Goal: Task Accomplishment & Management: Use online tool/utility

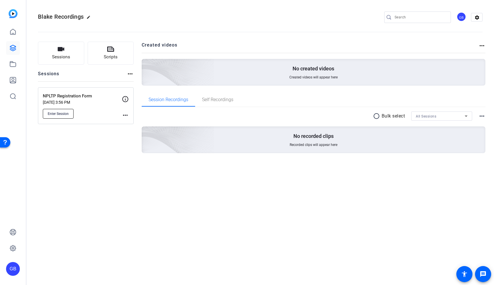
click at [65, 111] on span "Enter Session" at bounding box center [58, 113] width 21 height 5
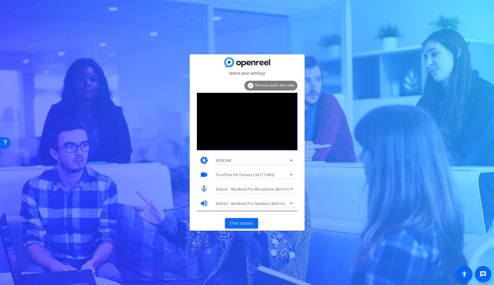
click at [245, 225] on span "Enter session" at bounding box center [242, 223] width 24 height 6
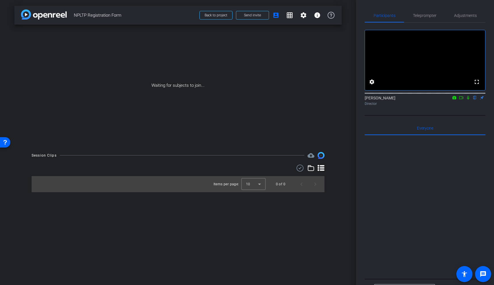
click at [463, 99] on icon at bounding box center [461, 97] width 4 height 3
click at [476, 100] on icon at bounding box center [475, 98] width 5 height 4
click at [426, 19] on span "Teleprompter" at bounding box center [425, 16] width 24 height 14
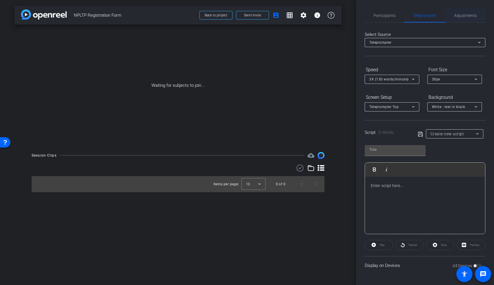
click at [455, 15] on span "Adjustments" at bounding box center [465, 16] width 23 height 4
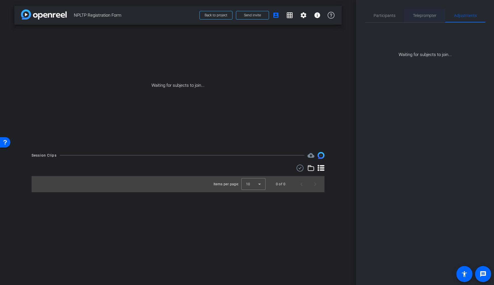
click at [430, 19] on span "Teleprompter" at bounding box center [425, 16] width 24 height 14
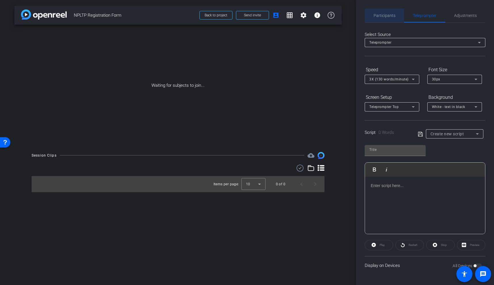
click at [384, 16] on span "Participants" at bounding box center [385, 16] width 22 height 4
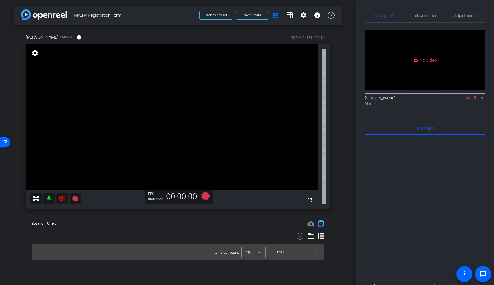
click at [476, 96] on icon at bounding box center [475, 98] width 5 height 4
click at [470, 96] on icon at bounding box center [468, 98] width 5 height 4
click at [469, 12] on span "Adjustments" at bounding box center [465, 16] width 23 height 14
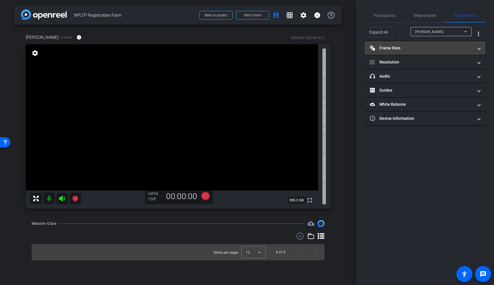
click at [436, 46] on mat-panel-title "Frame Rate Frame Rate" at bounding box center [421, 48] width 103 height 6
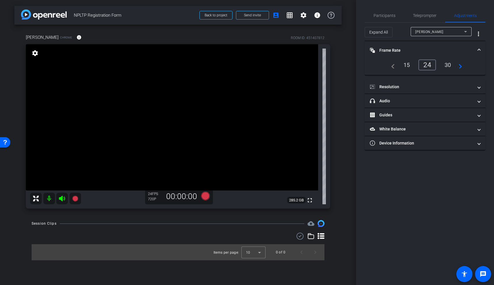
click at [447, 66] on div "30" at bounding box center [447, 65] width 15 height 10
click at [418, 85] on mat-panel-title "Resolution" at bounding box center [421, 87] width 103 height 6
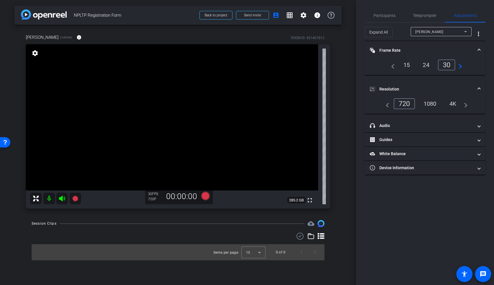
click at [432, 104] on div "1080" at bounding box center [430, 104] width 22 height 10
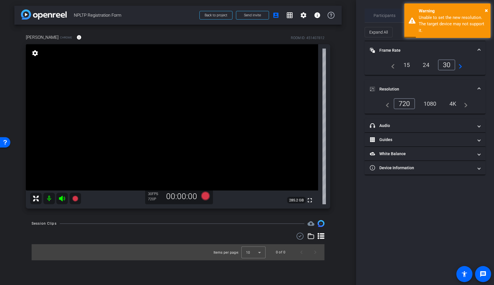
click at [393, 17] on span "Participants" at bounding box center [385, 16] width 22 height 4
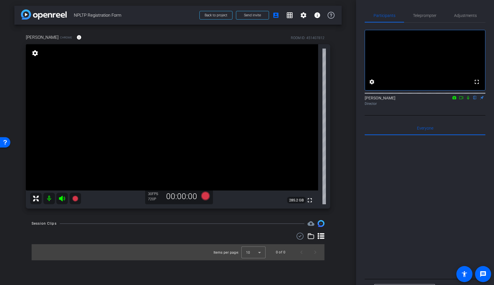
click at [194, 128] on video at bounding box center [172, 117] width 292 height 146
click at [185, 134] on video at bounding box center [172, 117] width 292 height 146
click at [35, 55] on mat-icon "settings" at bounding box center [35, 53] width 8 height 7
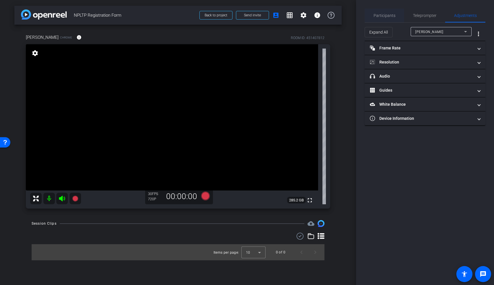
click at [391, 17] on span "Participants" at bounding box center [385, 16] width 22 height 4
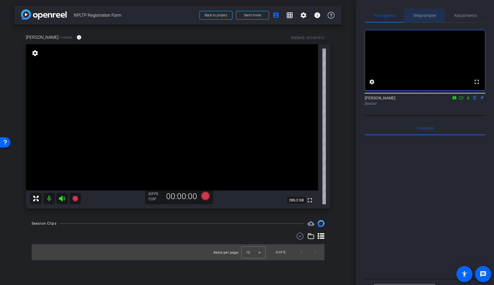
click at [435, 18] on span "Teleprompter" at bounding box center [425, 16] width 24 height 14
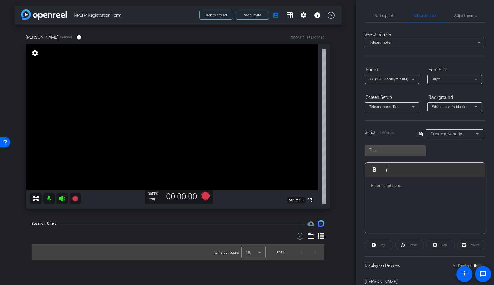
click at [418, 199] on div at bounding box center [425, 205] width 120 height 57
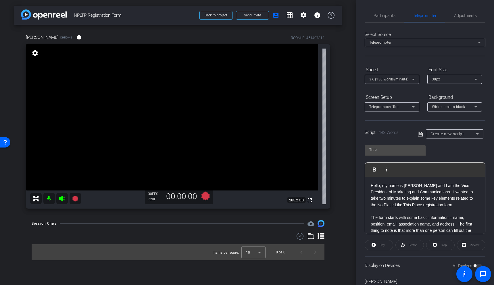
scroll to position [341, 0]
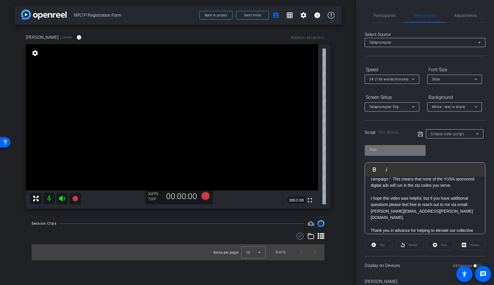
click at [407, 150] on input "text" at bounding box center [395, 149] width 52 height 7
type input "NPLTP Registration Form"
click at [462, 133] on span "Create new script" at bounding box center [447, 134] width 34 height 5
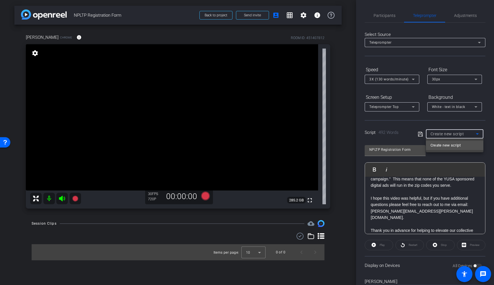
click at [418, 134] on div at bounding box center [247, 142] width 494 height 285
click at [419, 134] on icon at bounding box center [420, 134] width 5 height 7
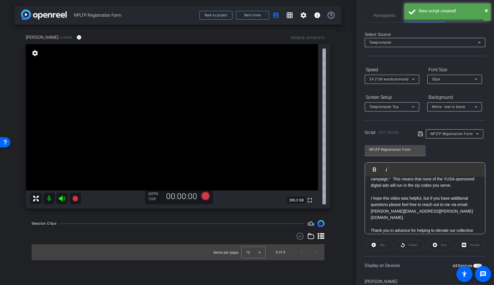
click at [436, 134] on span "NPLTP Registration Form" at bounding box center [451, 134] width 43 height 4
click at [440, 158] on mat-option "NPLTP Registration Form" at bounding box center [454, 154] width 57 height 9
click at [475, 266] on span "button" at bounding box center [475, 265] width 3 height 3
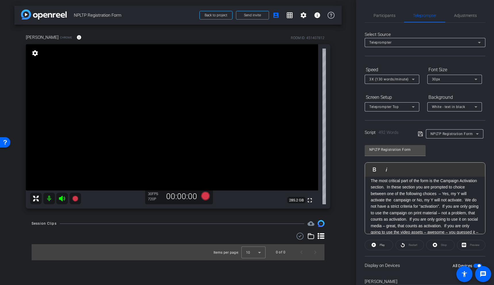
scroll to position [0, 0]
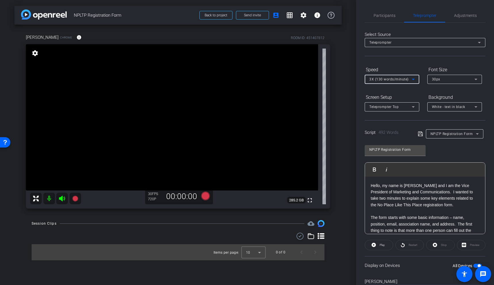
click at [411, 80] on icon at bounding box center [413, 79] width 7 height 7
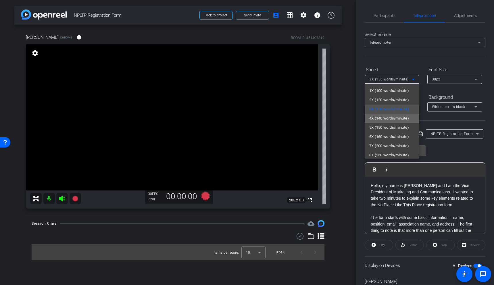
click at [401, 118] on span "4X (140 words/minute)" at bounding box center [389, 118] width 40 height 7
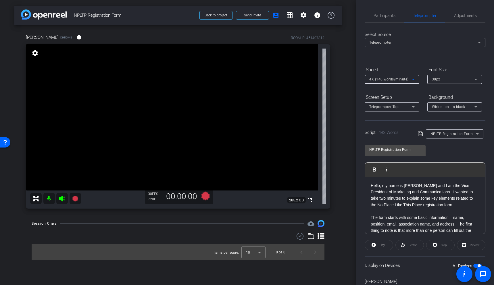
click at [403, 127] on div "Script 492 Words NPLTP Registration Form" at bounding box center [425, 129] width 121 height 18
click at [406, 118] on div "Select Source Teleprompter Speed 4X (140 words/minute) Font Size 30px Screen Se…" at bounding box center [425, 164] width 121 height 283
click at [205, 198] on icon at bounding box center [205, 196] width 9 height 9
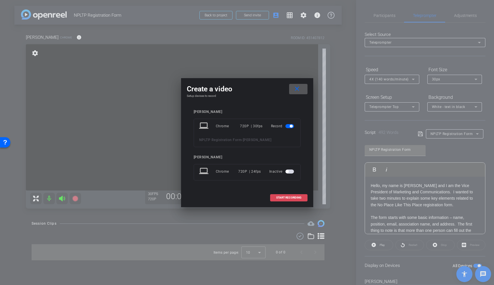
click at [289, 197] on span "START RECORDING" at bounding box center [288, 197] width 25 height 3
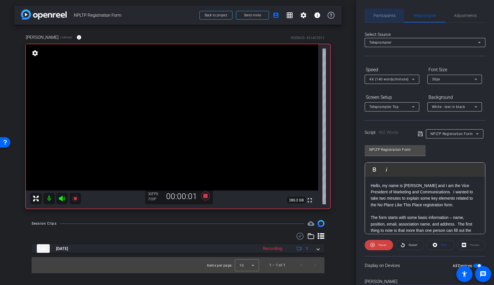
click at [389, 12] on span "Participants" at bounding box center [385, 16] width 22 height 14
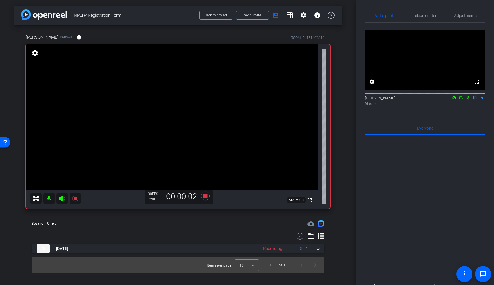
click at [468, 100] on icon at bounding box center [468, 98] width 5 height 4
click at [462, 99] on icon at bounding box center [461, 97] width 4 height 3
click at [430, 16] on span "Teleprompter" at bounding box center [425, 16] width 24 height 4
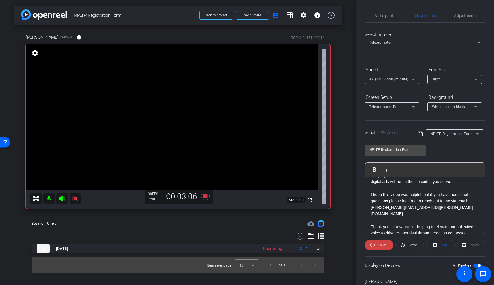
scroll to position [347, 0]
click at [417, 203] on link "blake.carleton@ymca.org" at bounding box center [422, 208] width 102 height 11
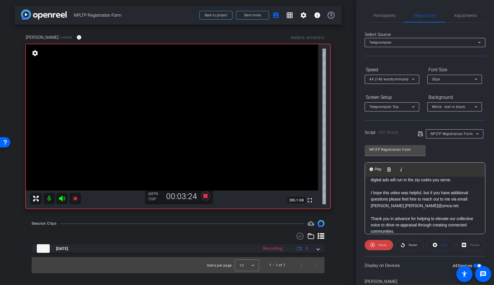
click at [436, 198] on p "I hope this video was helpful, but if you have additional questions please feel…" at bounding box center [425, 199] width 109 height 19
click at [383, 246] on span "Pause" at bounding box center [382, 244] width 8 height 3
click at [205, 199] on icon at bounding box center [206, 196] width 14 height 10
click at [392, 13] on span "Participants" at bounding box center [385, 16] width 22 height 14
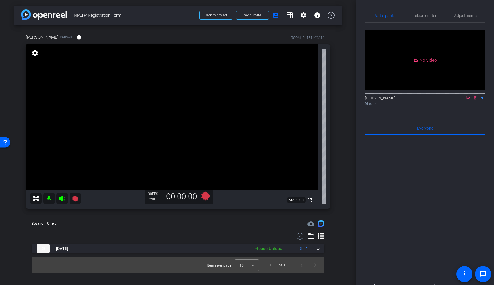
click at [474, 96] on icon at bounding box center [475, 98] width 5 height 4
click at [468, 96] on icon at bounding box center [468, 98] width 5 height 4
click at [434, 17] on span "Teleprompter" at bounding box center [425, 16] width 24 height 4
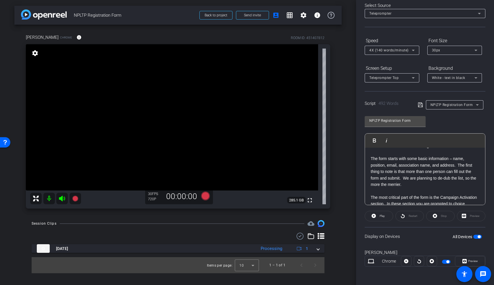
scroll to position [0, 0]
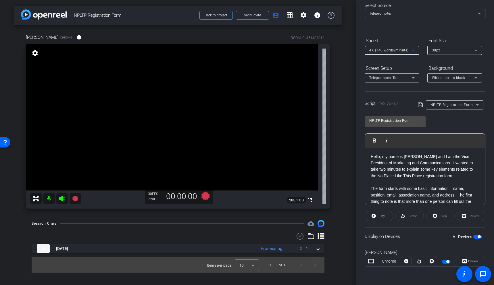
click at [386, 52] on span "4X (140 words/minute)" at bounding box center [388, 50] width 39 height 4
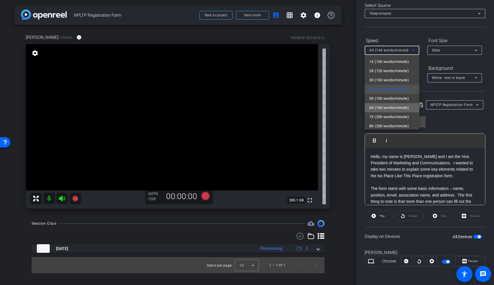
click at [391, 107] on span "6X (160 words/minute)" at bounding box center [389, 107] width 40 height 7
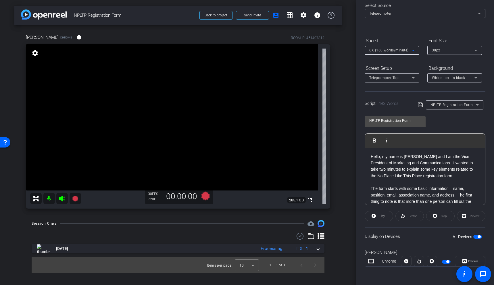
click at [405, 93] on div "Script 492 Words NPLTP Registration Form" at bounding box center [425, 100] width 121 height 18
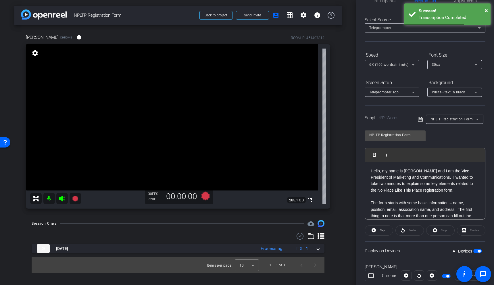
scroll to position [8, 0]
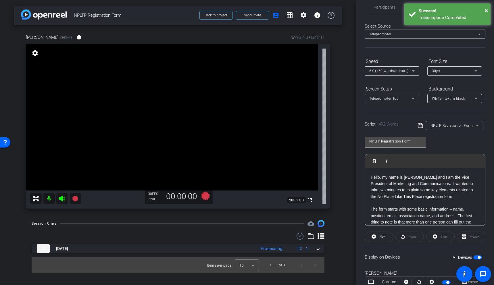
click at [449, 187] on p "Hello, my name is Blake Carleton and I am the Vice President of Marketing and C…" at bounding box center [425, 187] width 109 height 26
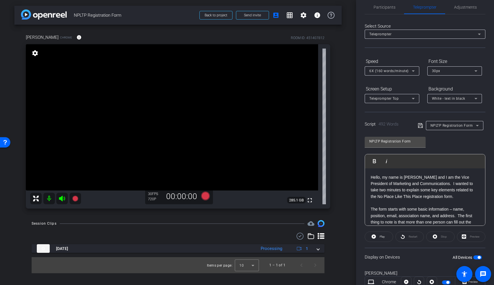
click at [440, 186] on p "Hello, my name is Blake Carleton and I am the Vice President of Marketing and C…" at bounding box center [425, 187] width 109 height 26
click at [427, 190] on p "Hello, my name is Blake Carleton and I am the Vice President of Marketing and C…" at bounding box center [425, 187] width 109 height 26
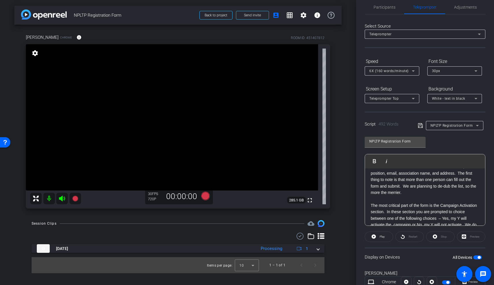
scroll to position [45, 0]
click at [451, 184] on p "The form starts with some basic information – name, position, email, associatio…" at bounding box center [425, 177] width 109 height 32
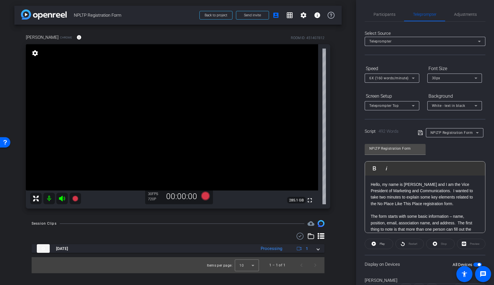
scroll to position [0, 0]
click at [346, 198] on div "arrow_back NPLTP Registration Form Back to project Send invite account_box grid…" at bounding box center [178, 142] width 356 height 285
click at [205, 197] on icon at bounding box center [205, 196] width 9 height 9
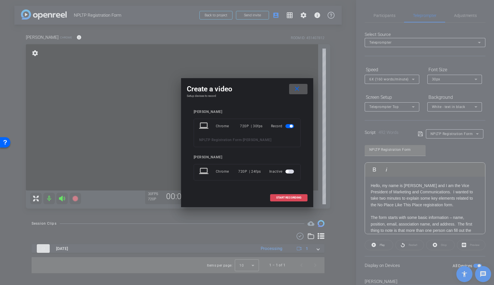
click at [284, 198] on span "START RECORDING" at bounding box center [288, 197] width 25 height 3
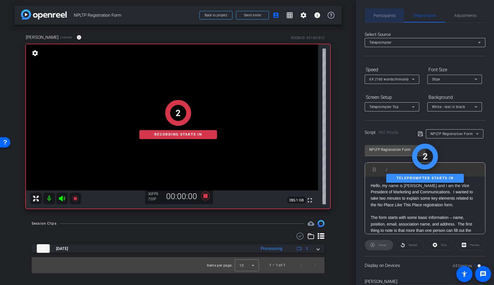
click at [380, 20] on span "Participants" at bounding box center [385, 16] width 22 height 14
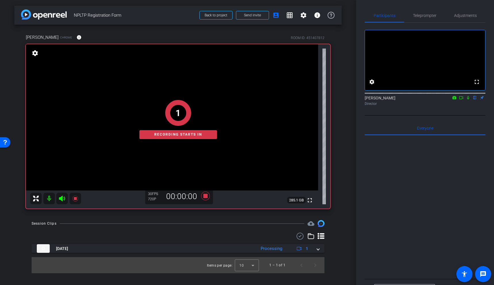
click at [467, 106] on div "Garrett Boileve flip Director" at bounding box center [425, 100] width 121 height 11
click at [467, 100] on icon at bounding box center [468, 98] width 2 height 4
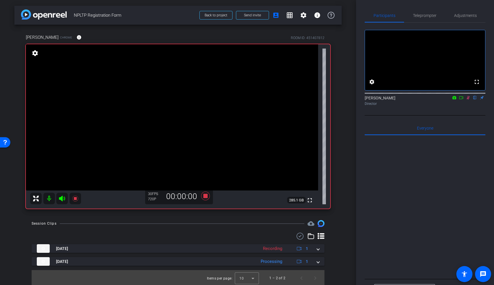
click at [460, 100] on icon at bounding box center [461, 98] width 5 height 4
click at [427, 16] on span "Teleprompter" at bounding box center [425, 16] width 24 height 4
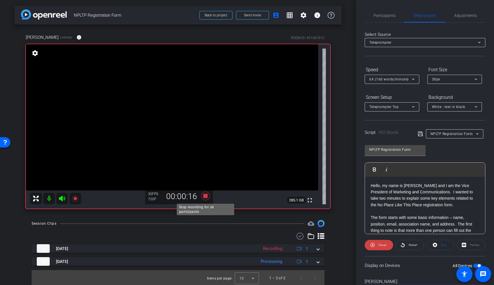
click at [205, 200] on icon at bounding box center [206, 196] width 14 height 10
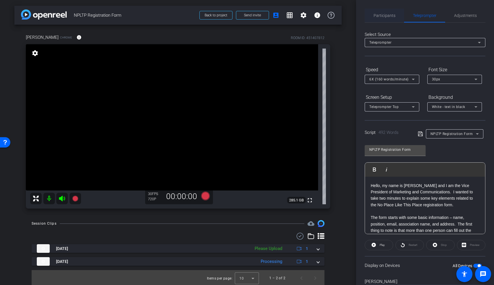
click at [382, 19] on span "Participants" at bounding box center [385, 16] width 22 height 14
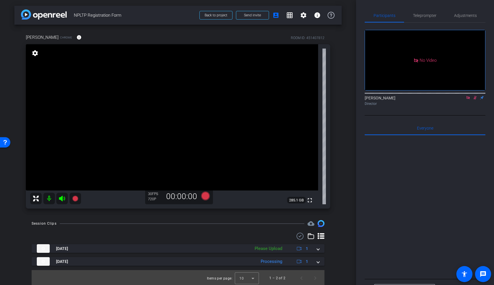
click at [474, 96] on icon at bounding box center [475, 98] width 5 height 4
click at [467, 96] on icon at bounding box center [468, 98] width 5 height 4
click at [428, 31] on video at bounding box center [425, 60] width 120 height 60
click at [428, 15] on span "Teleprompter" at bounding box center [425, 16] width 24 height 4
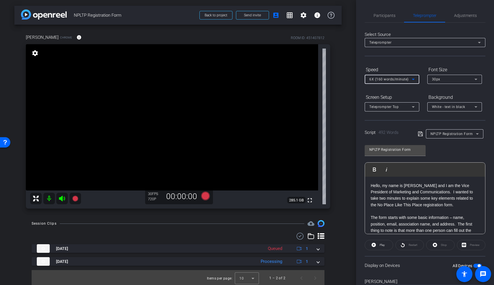
click at [405, 79] on span "6X (160 words/minute)" at bounding box center [388, 79] width 39 height 4
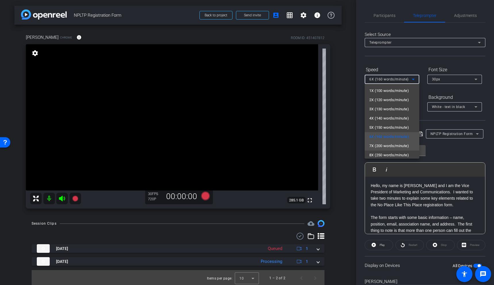
scroll to position [13, 0]
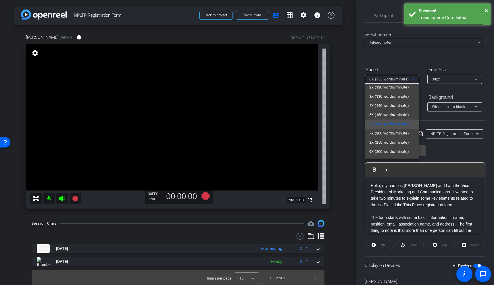
click at [388, 79] on div at bounding box center [247, 142] width 494 height 285
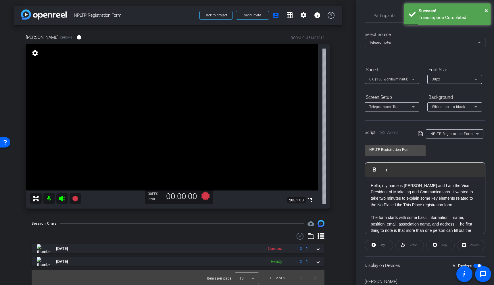
click at [394, 80] on span "6X (160 words/minute)" at bounding box center [388, 79] width 39 height 4
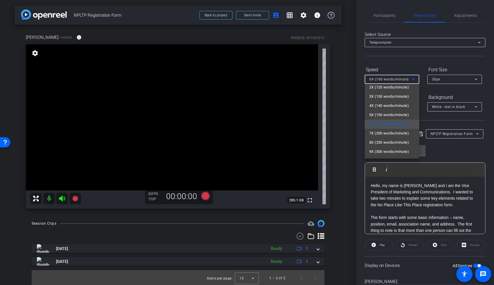
click at [441, 150] on div at bounding box center [247, 142] width 494 height 285
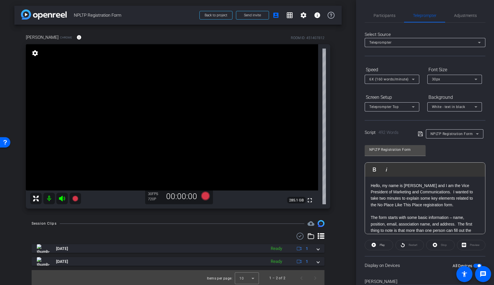
click at [398, 108] on span "Teleprompter Top" at bounding box center [383, 107] width 29 height 4
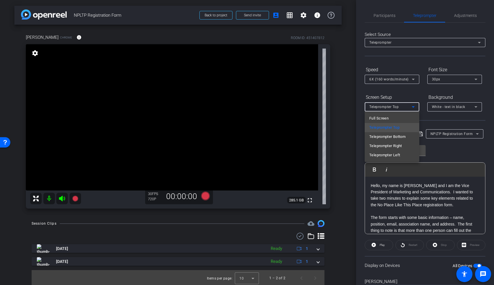
click at [403, 100] on div at bounding box center [247, 142] width 494 height 285
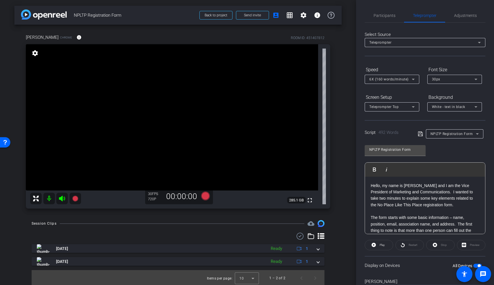
click at [403, 80] on span "6X (160 words/minute)" at bounding box center [388, 79] width 39 height 4
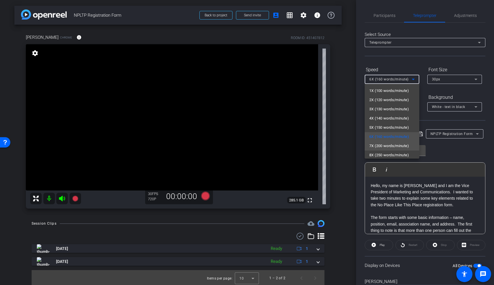
drag, startPoint x: 398, startPoint y: 141, endPoint x: 397, endPoint y: 143, distance: 3.2
click at [397, 143] on div "1X (100 words/minute) 2X (120 words/minute) 3X (130 words/minute) 4X (140 words…" at bounding box center [392, 121] width 55 height 75
click at [396, 146] on span "7X (200 words/minute)" at bounding box center [389, 146] width 40 height 7
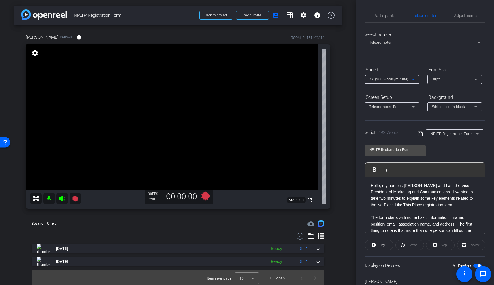
click at [456, 154] on div "NPLTP Registration Form Play Play from this location Play Selected Play and dis…" at bounding box center [425, 187] width 121 height 93
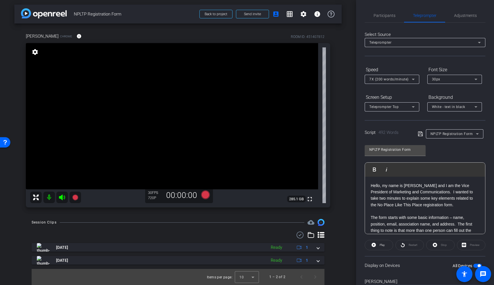
scroll to position [0, 0]
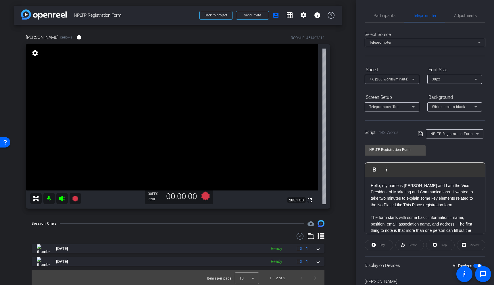
click at [243, 222] on div "Session Clips cloud_upload" at bounding box center [178, 223] width 293 height 7
click at [207, 198] on icon at bounding box center [205, 196] width 9 height 9
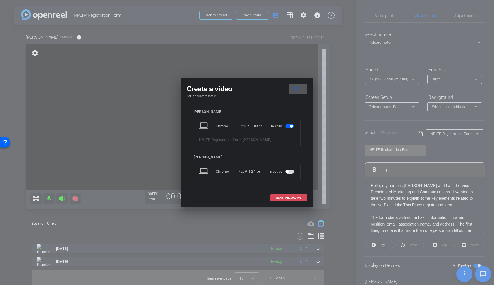
click at [295, 199] on span "START RECORDING" at bounding box center [288, 197] width 25 height 3
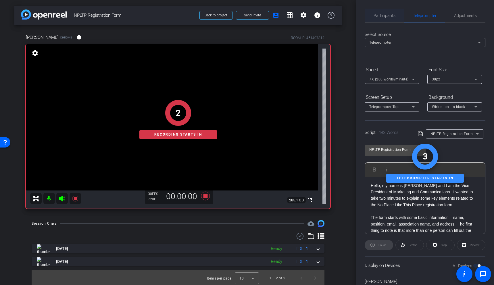
click at [388, 14] on span "Participants" at bounding box center [385, 16] width 22 height 4
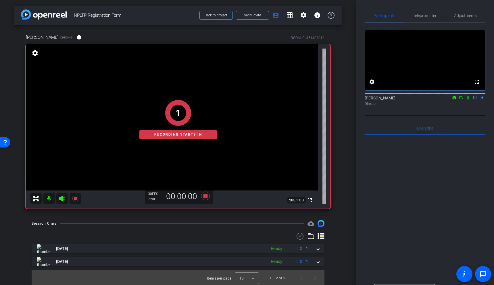
click at [465, 100] on mat-icon at bounding box center [468, 97] width 7 height 5
click at [463, 99] on icon at bounding box center [461, 97] width 4 height 3
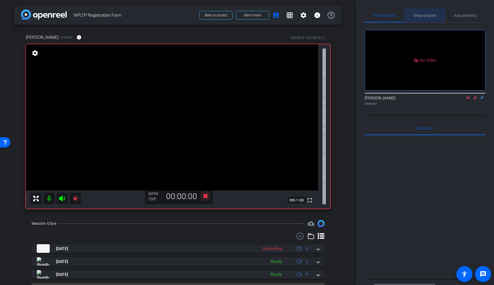
click at [429, 17] on span "Teleprompter" at bounding box center [425, 16] width 24 height 4
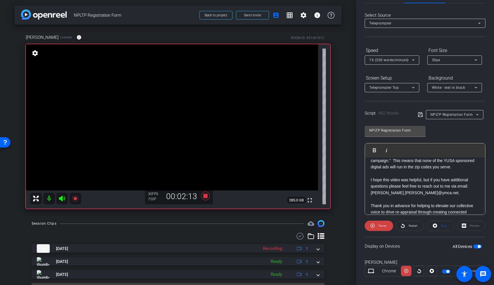
scroll to position [347, 0]
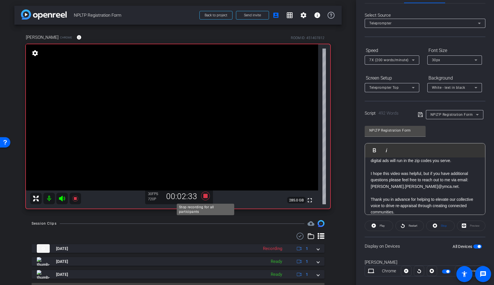
click at [206, 197] on icon at bounding box center [205, 196] width 9 height 9
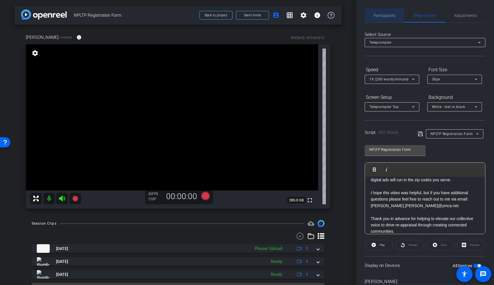
click at [390, 16] on span "Participants" at bounding box center [385, 16] width 22 height 4
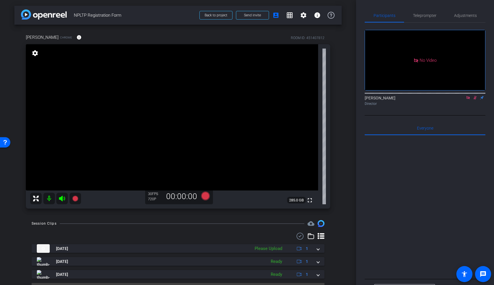
click at [476, 96] on icon at bounding box center [475, 98] width 5 height 4
click at [469, 96] on icon at bounding box center [467, 97] width 3 height 3
click at [420, 14] on span "Teleprompter" at bounding box center [425, 16] width 24 height 4
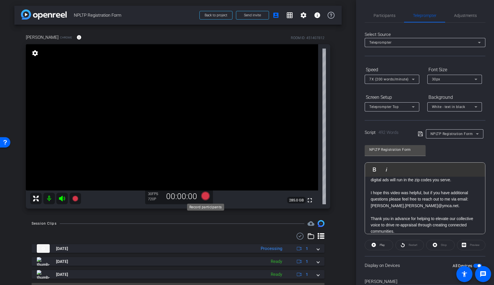
click at [205, 198] on icon at bounding box center [205, 196] width 9 height 9
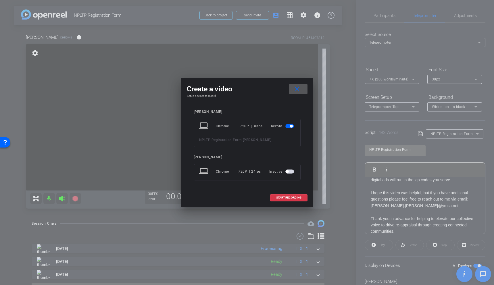
click at [301, 89] on span at bounding box center [298, 89] width 18 height 14
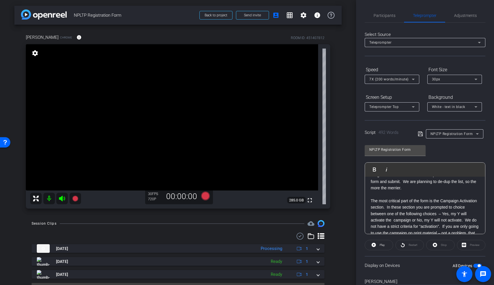
scroll to position [44, 0]
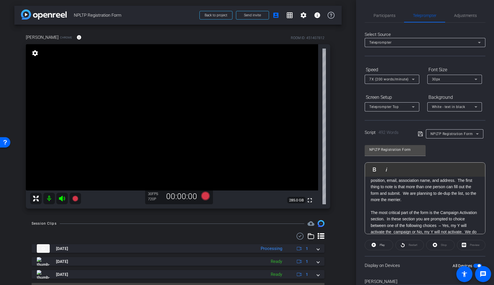
drag, startPoint x: 405, startPoint y: 227, endPoint x: 369, endPoint y: 210, distance: 39.6
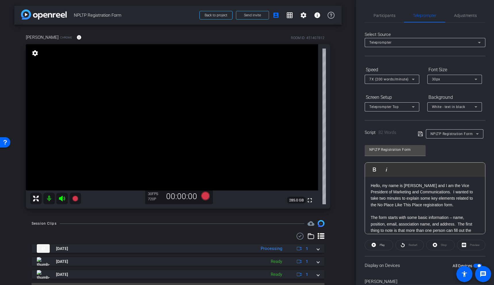
drag, startPoint x: 462, startPoint y: 203, endPoint x: 349, endPoint y: 175, distance: 116.2
click at [349, 175] on div "arrow_back NPLTP Registration Form Back to project Send invite account_box grid…" at bounding box center [247, 142] width 494 height 285
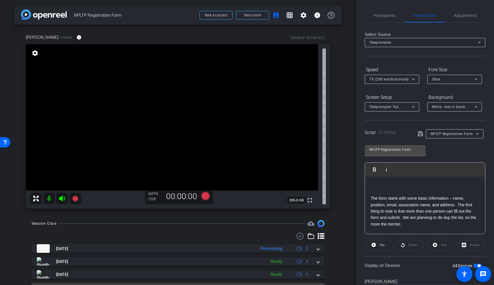
click at [370, 199] on div "The form starts with some basic information – name, position, email, associatio…" at bounding box center [425, 212] width 120 height 70
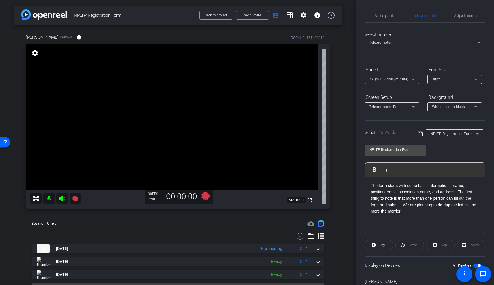
click at [388, 231] on div "The form starts with some basic information – name, position, email, associatio…" at bounding box center [425, 205] width 120 height 57
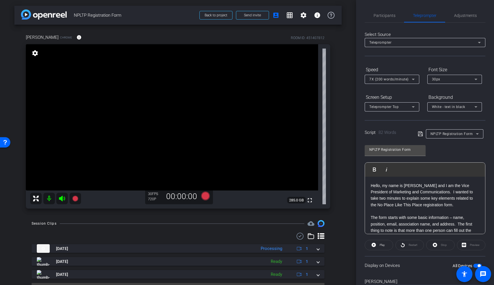
click at [400, 208] on p "Hello, my name is Blake Carleton and I am the Vice President of Marketing and C…" at bounding box center [425, 195] width 109 height 26
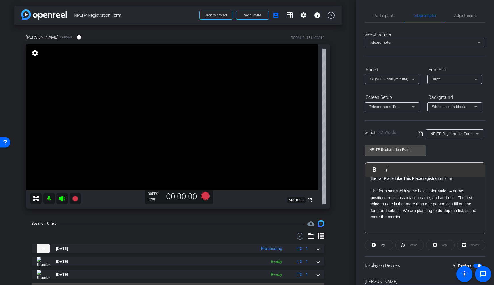
scroll to position [30, 0]
click at [380, 14] on span "Participants" at bounding box center [385, 16] width 22 height 4
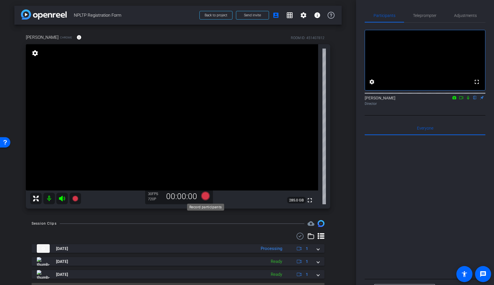
click at [208, 196] on icon at bounding box center [205, 196] width 9 height 9
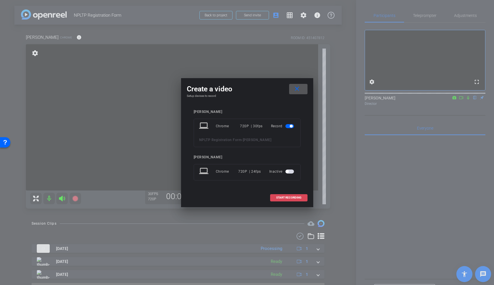
click at [289, 198] on span "START RECORDING" at bounding box center [288, 197] width 25 height 3
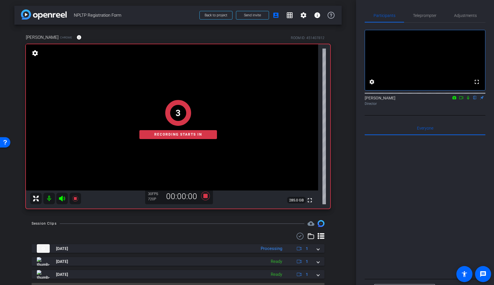
click at [468, 100] on icon at bounding box center [468, 98] width 5 height 4
click at [465, 100] on mat-icon at bounding box center [468, 97] width 7 height 5
click at [461, 100] on icon at bounding box center [461, 98] width 5 height 4
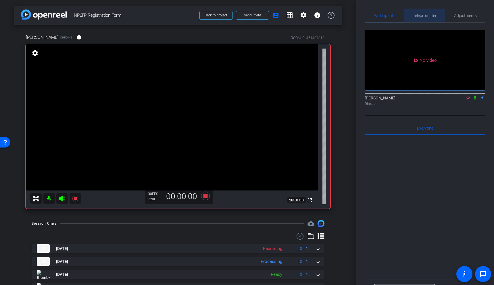
click at [421, 10] on span "Teleprompter" at bounding box center [425, 16] width 24 height 14
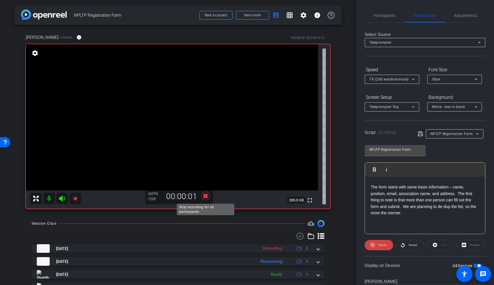
click at [204, 196] on icon at bounding box center [205, 196] width 9 height 9
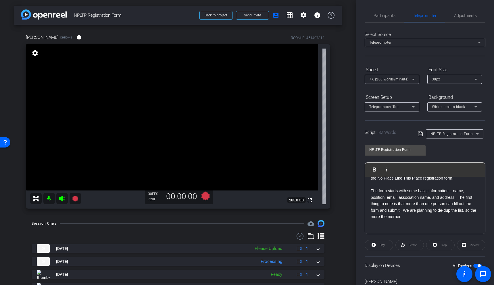
scroll to position [31, 0]
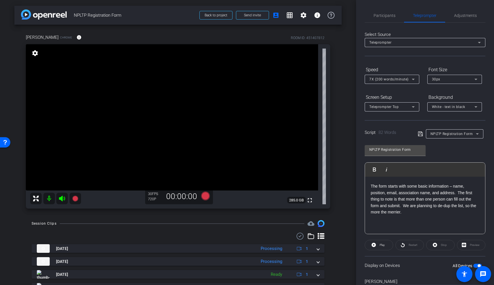
click at [420, 137] on icon at bounding box center [420, 133] width 5 height 7
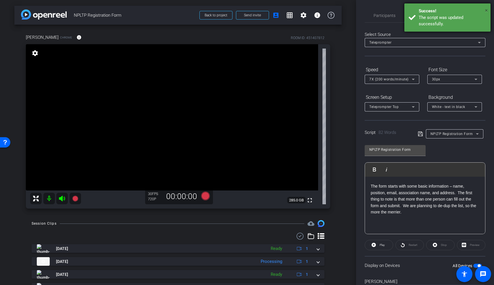
click at [487, 8] on span "×" at bounding box center [486, 10] width 3 height 7
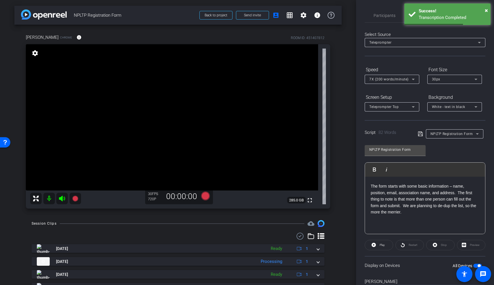
click at [394, 28] on div "Select Source Teleprompter Speed 7X (200 words/minute) Font Size 30px Screen Se…" at bounding box center [425, 164] width 121 height 283
click at [487, 8] on span "×" at bounding box center [486, 10] width 3 height 7
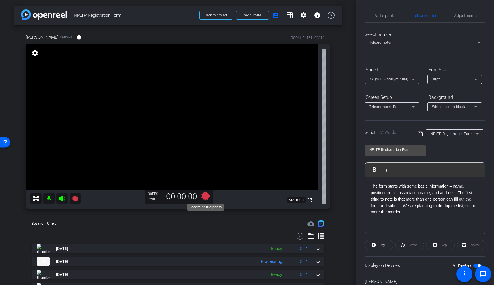
click at [207, 194] on icon at bounding box center [205, 196] width 9 height 9
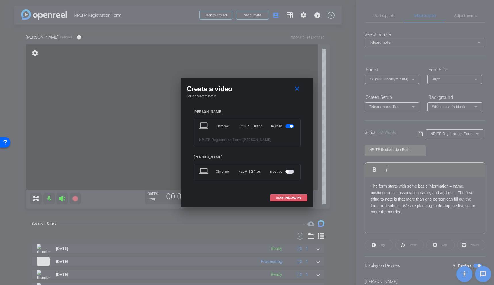
click at [296, 197] on span "START RECORDING" at bounding box center [288, 197] width 25 height 3
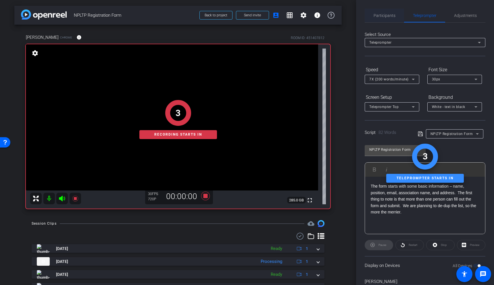
click at [390, 16] on span "Participants" at bounding box center [385, 16] width 22 height 4
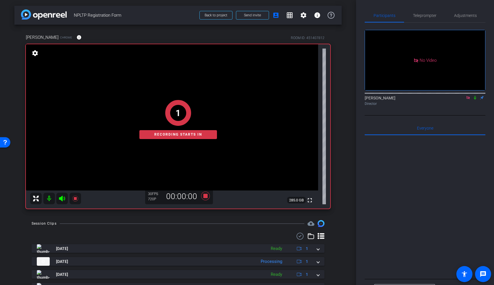
click at [474, 96] on icon at bounding box center [475, 98] width 5 height 4
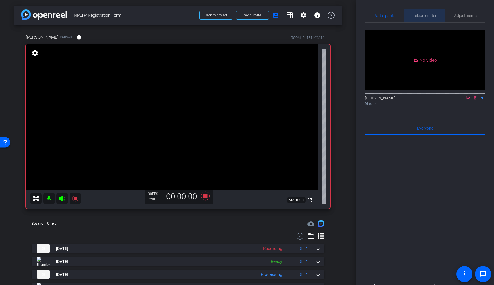
click at [431, 18] on span "Teleprompter" at bounding box center [425, 16] width 24 height 4
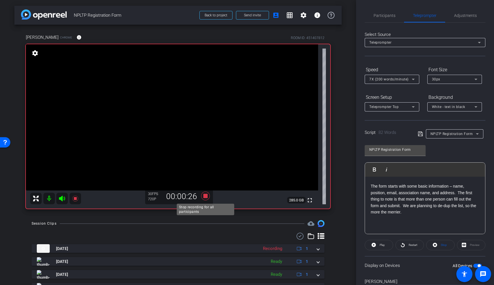
click at [206, 196] on icon at bounding box center [205, 196] width 9 height 9
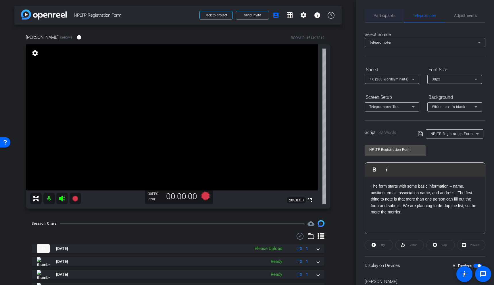
click at [382, 22] on span "Participants" at bounding box center [385, 16] width 22 height 14
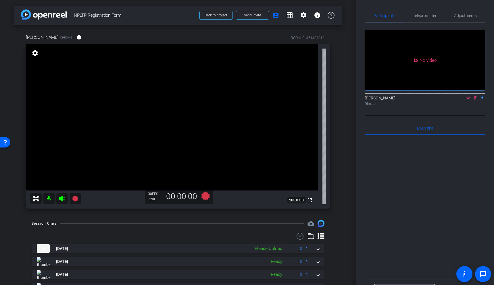
click at [475, 96] on icon at bounding box center [475, 98] width 3 height 4
click at [468, 96] on icon at bounding box center [468, 98] width 5 height 4
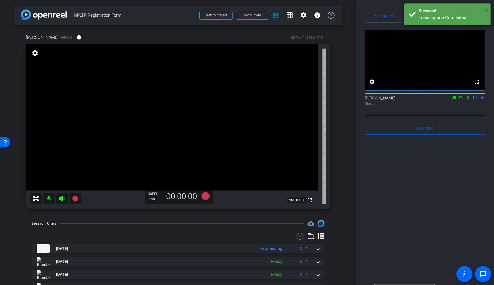
click at [487, 8] on span "×" at bounding box center [486, 10] width 3 height 7
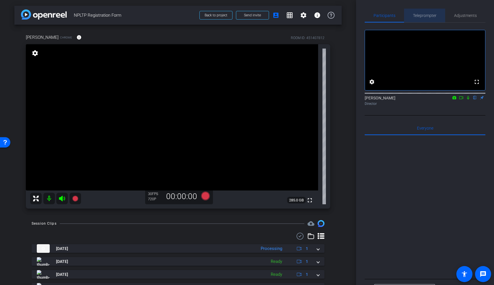
click at [426, 16] on span "Teleprompter" at bounding box center [425, 16] width 24 height 4
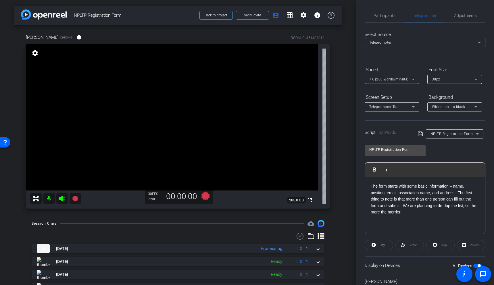
scroll to position [0, 0]
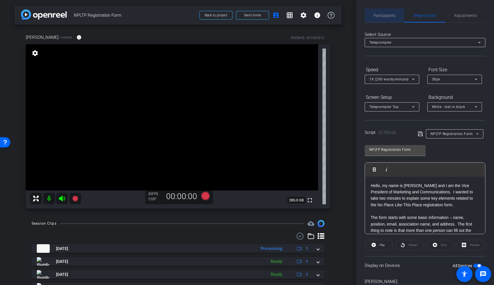
click at [388, 19] on span "Participants" at bounding box center [385, 16] width 22 height 14
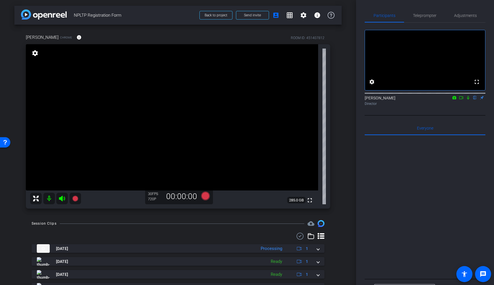
click at [470, 100] on icon at bounding box center [468, 98] width 5 height 4
click at [459, 99] on icon at bounding box center [461, 97] width 4 height 3
click at [203, 195] on icon at bounding box center [205, 196] width 9 height 9
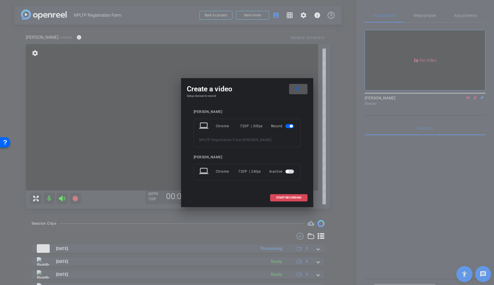
click at [288, 200] on span at bounding box center [288, 198] width 37 height 14
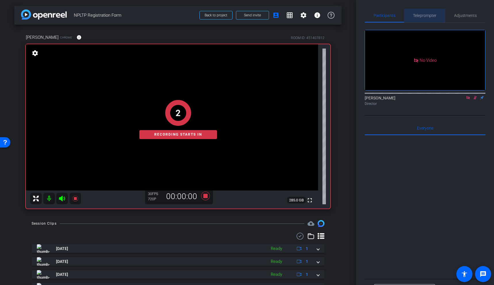
click at [428, 12] on span "Teleprompter" at bounding box center [425, 16] width 24 height 14
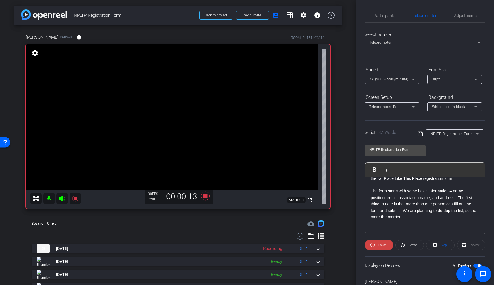
scroll to position [31, 0]
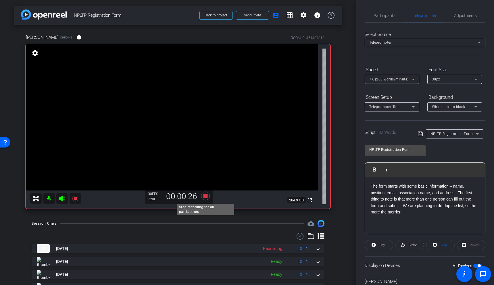
click at [206, 195] on icon at bounding box center [205, 196] width 9 height 9
click at [379, 22] on span "Participants" at bounding box center [385, 16] width 22 height 14
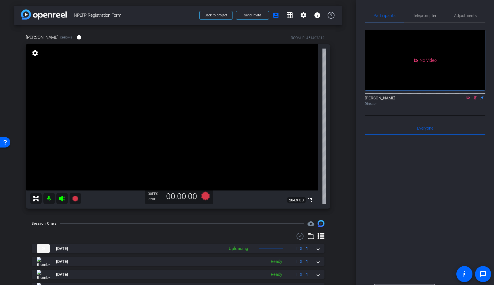
click at [475, 101] on div "Director" at bounding box center [425, 103] width 121 height 5
click at [475, 95] on mat-icon at bounding box center [475, 97] width 7 height 5
click at [205, 198] on icon at bounding box center [205, 196] width 9 height 9
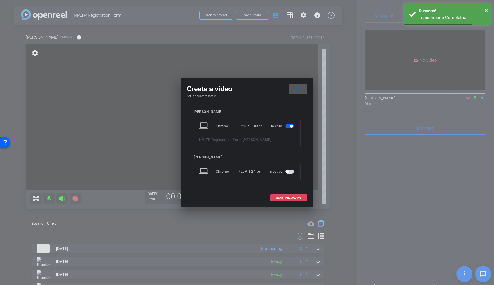
click at [293, 199] on span "START RECORDING" at bounding box center [288, 197] width 25 height 3
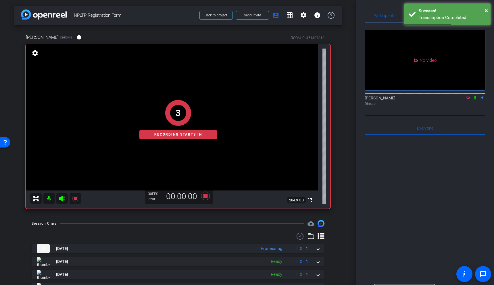
click at [476, 96] on icon at bounding box center [475, 98] width 5 height 4
click at [487, 11] on span "×" at bounding box center [486, 10] width 3 height 7
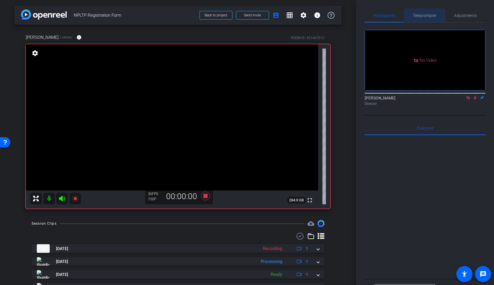
click at [432, 15] on span "Teleprompter" at bounding box center [425, 16] width 24 height 4
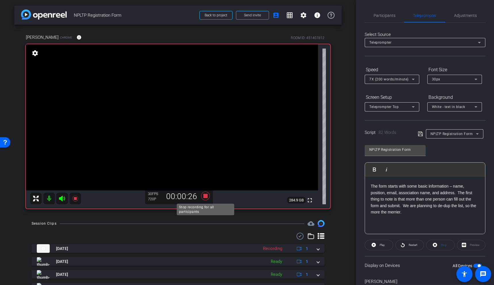
click at [207, 197] on icon at bounding box center [206, 196] width 14 height 10
click at [385, 12] on span "Participants" at bounding box center [385, 16] width 22 height 14
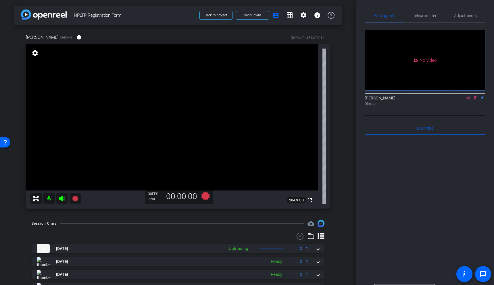
click at [479, 95] on div "Garrett Boileve Director" at bounding box center [425, 100] width 121 height 11
click at [475, 96] on icon at bounding box center [475, 98] width 3 height 4
click at [467, 96] on icon at bounding box center [468, 98] width 5 height 4
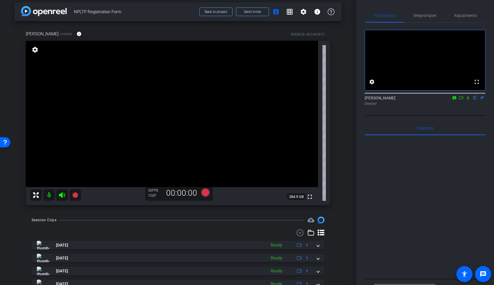
scroll to position [0, 0]
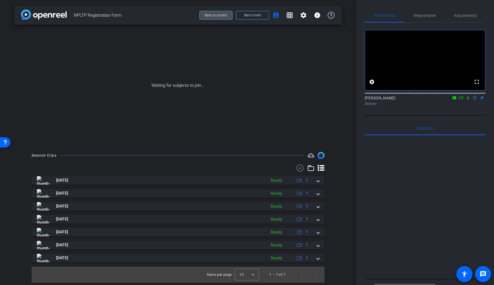
click at [218, 16] on span "Back to project" at bounding box center [216, 15] width 23 height 4
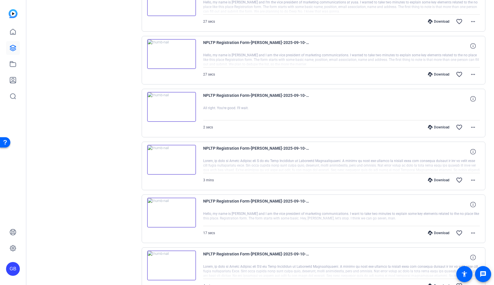
scroll to position [233, 0]
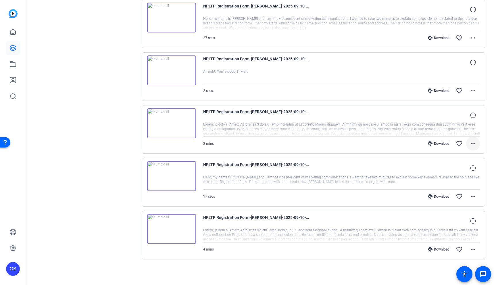
click at [474, 142] on mat-icon "more_horiz" at bounding box center [473, 143] width 7 height 7
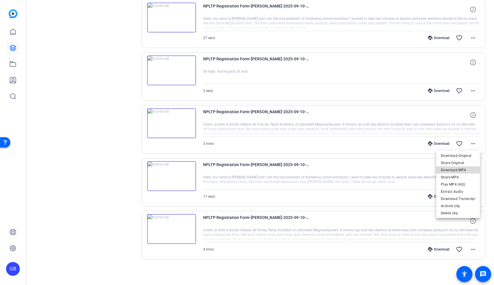
click at [465, 170] on span "Download MP4" at bounding box center [458, 170] width 34 height 7
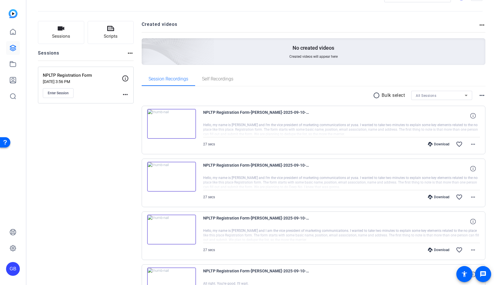
scroll to position [20, 0]
click at [474, 197] on mat-icon "more_horiz" at bounding box center [473, 197] width 7 height 7
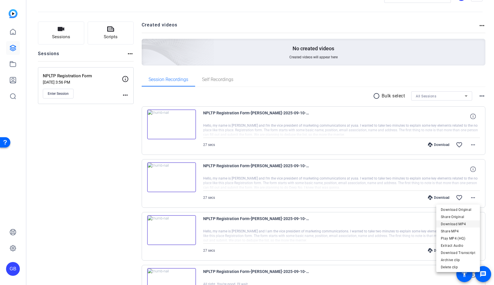
click at [460, 224] on span "Download MP4" at bounding box center [458, 224] width 34 height 7
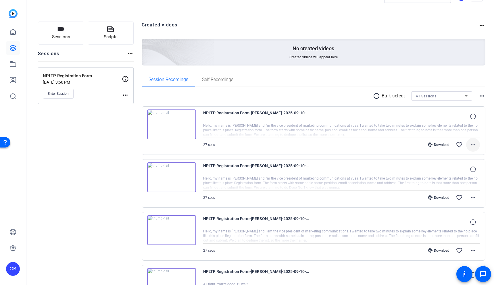
click at [471, 147] on mat-icon "more_horiz" at bounding box center [473, 144] width 7 height 7
click at [466, 171] on span "Download MP4" at bounding box center [458, 171] width 34 height 7
